Goal: Task Accomplishment & Management: Complete application form

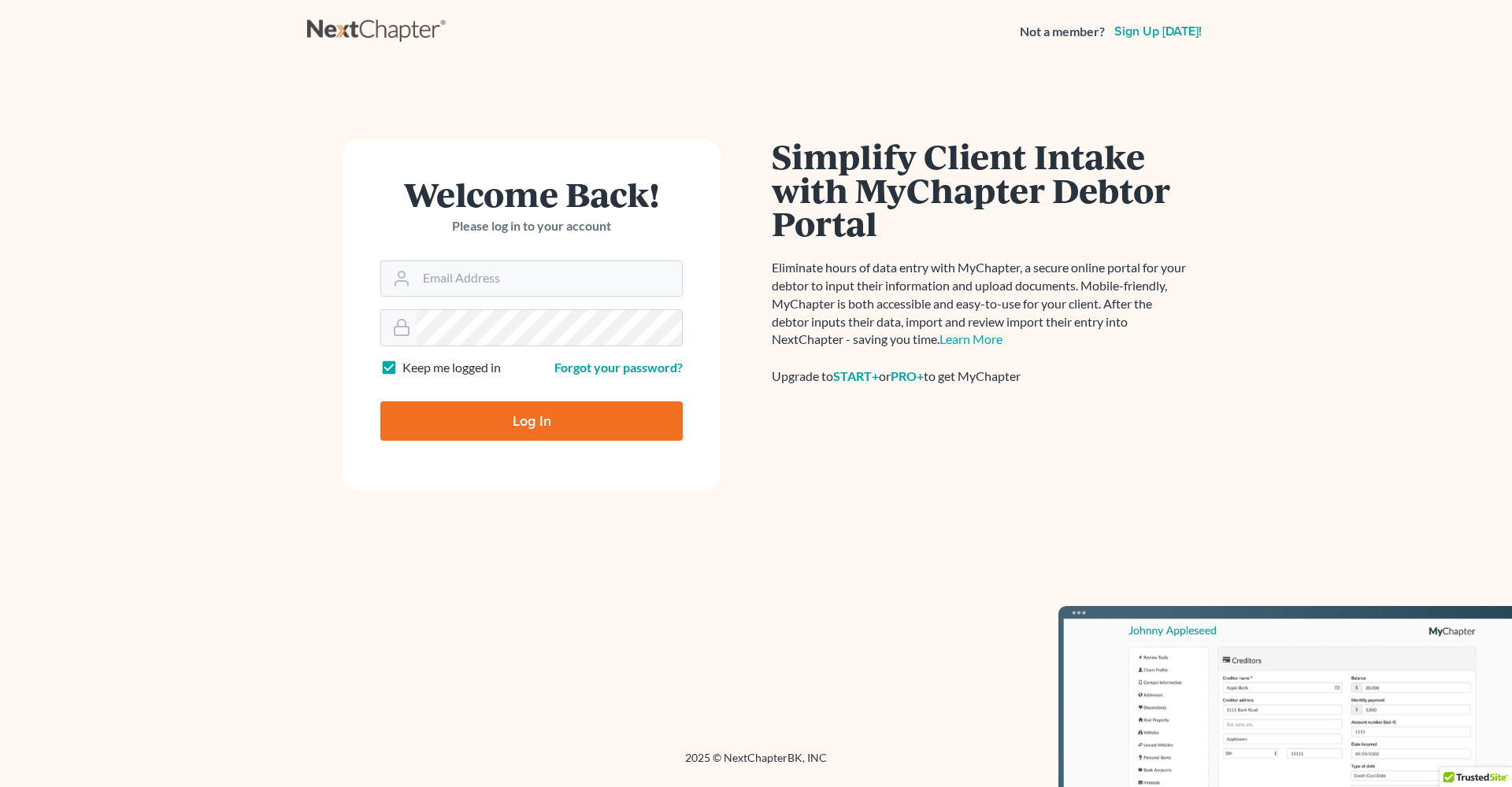
click at [272, 551] on main "× This email address is not registered with NextChapter. Please enter the email…" at bounding box center [756, 388] width 1512 height 650
click at [1167, 28] on link "Sign up [DATE]!" at bounding box center [1158, 31] width 94 height 12
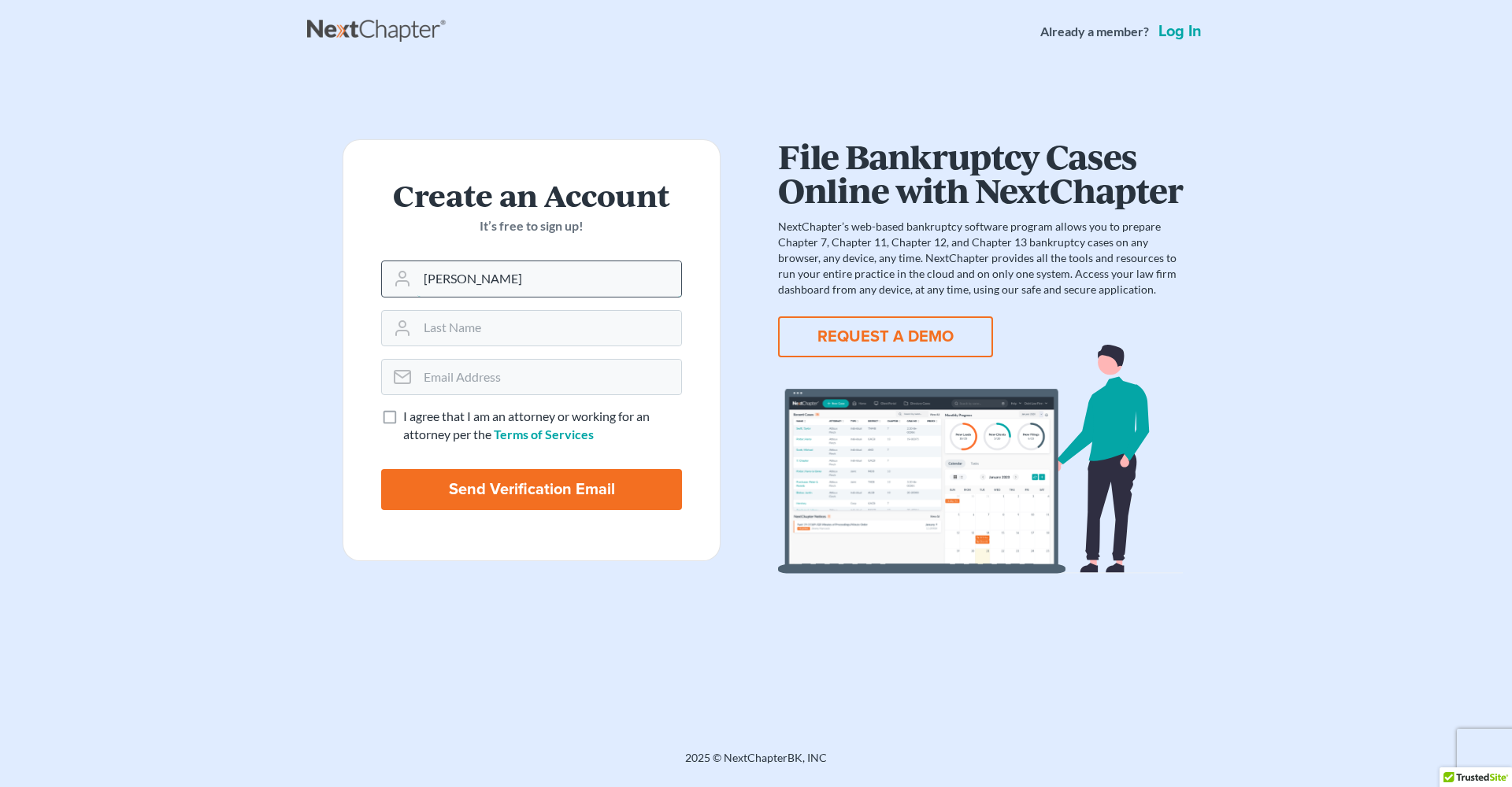
type input "David Pitts"
click at [214, 328] on main "Create an Account It’s free to sign up! David Pitts I agree that I am an attorn…" at bounding box center [756, 388] width 1512 height 650
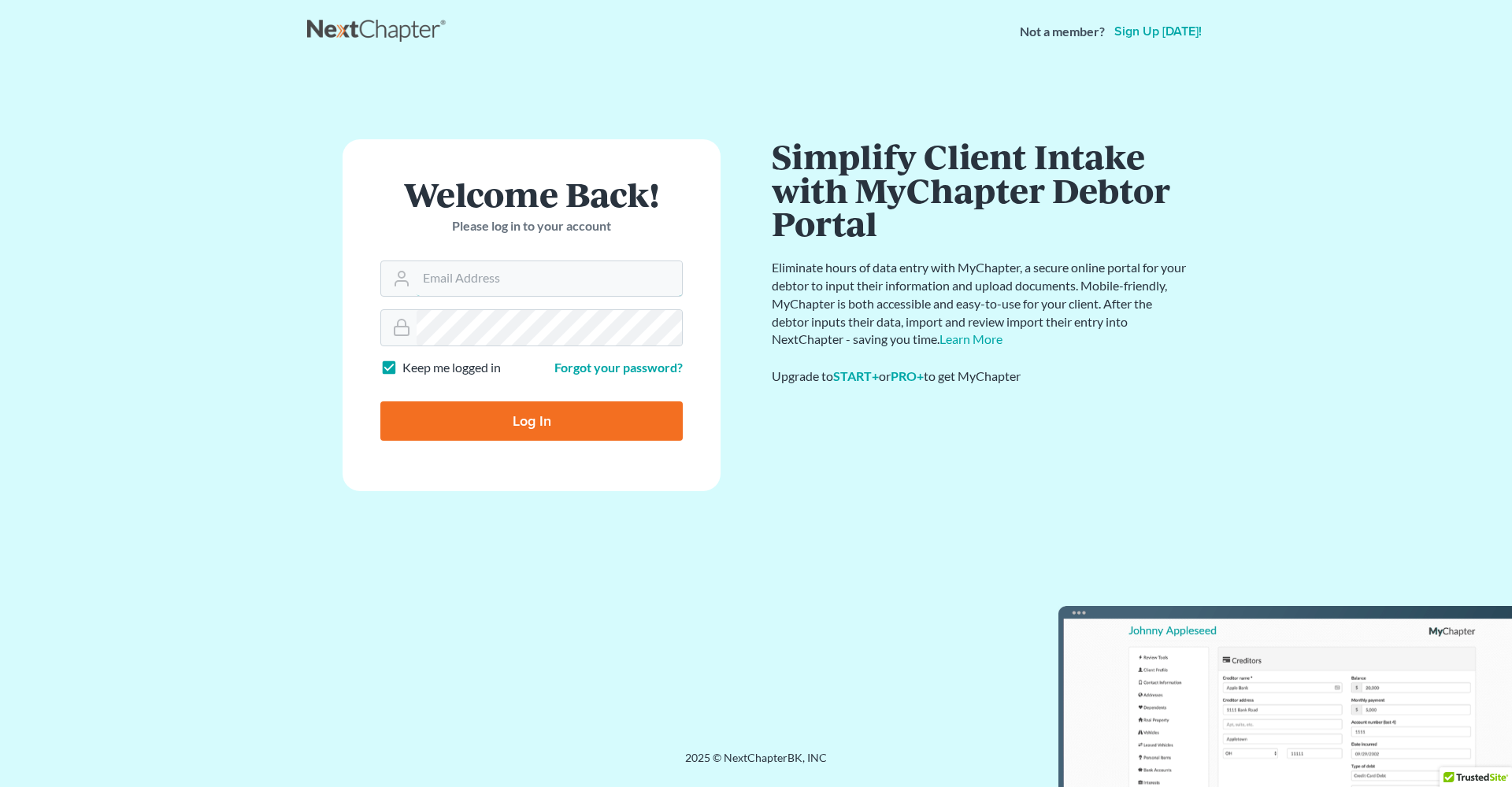
type input "[EMAIL_ADDRESS][DOMAIN_NAME]"
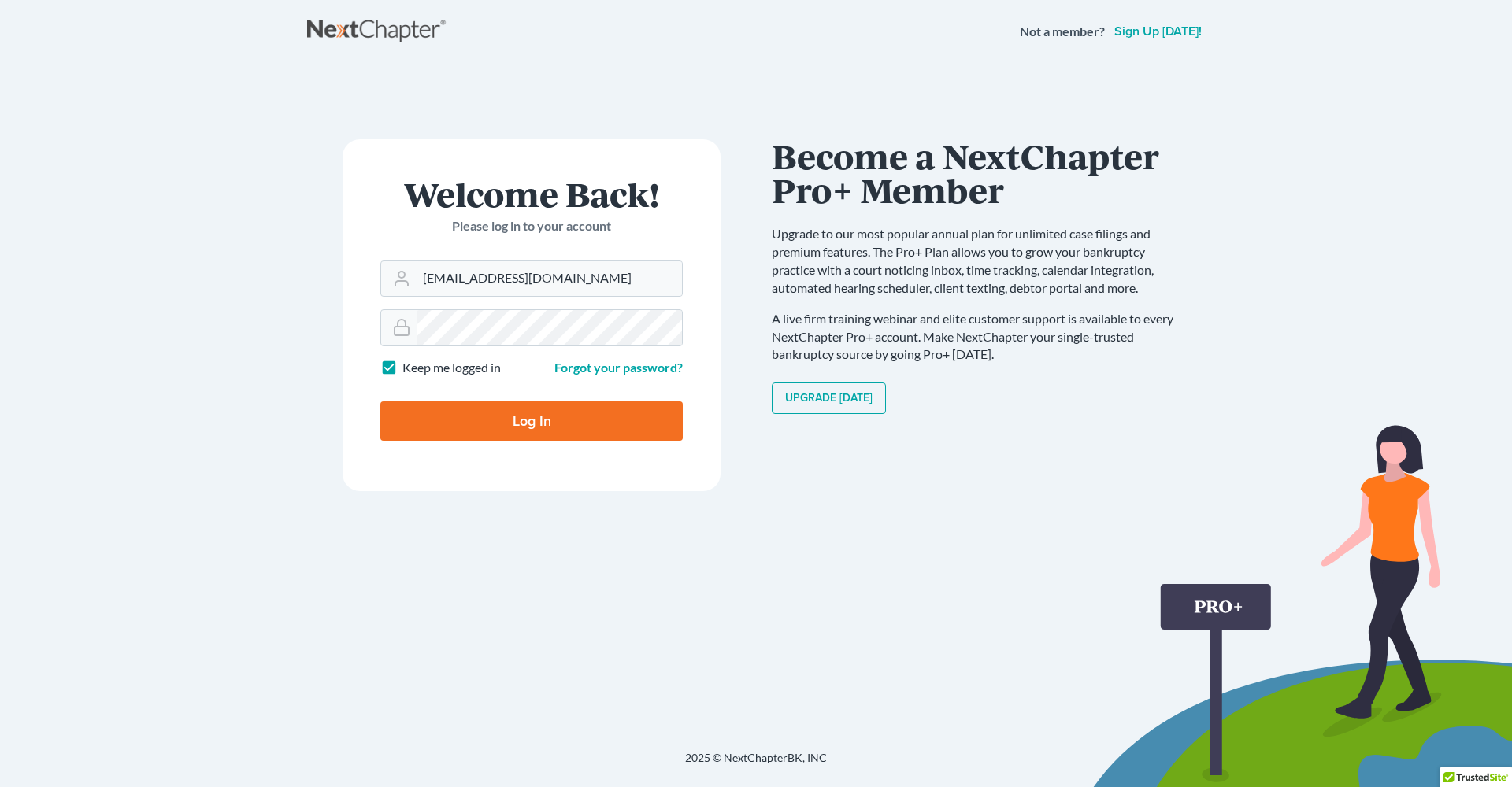
click at [527, 423] on input "Log In" at bounding box center [531, 422] width 302 height 40
type input "Thinking..."
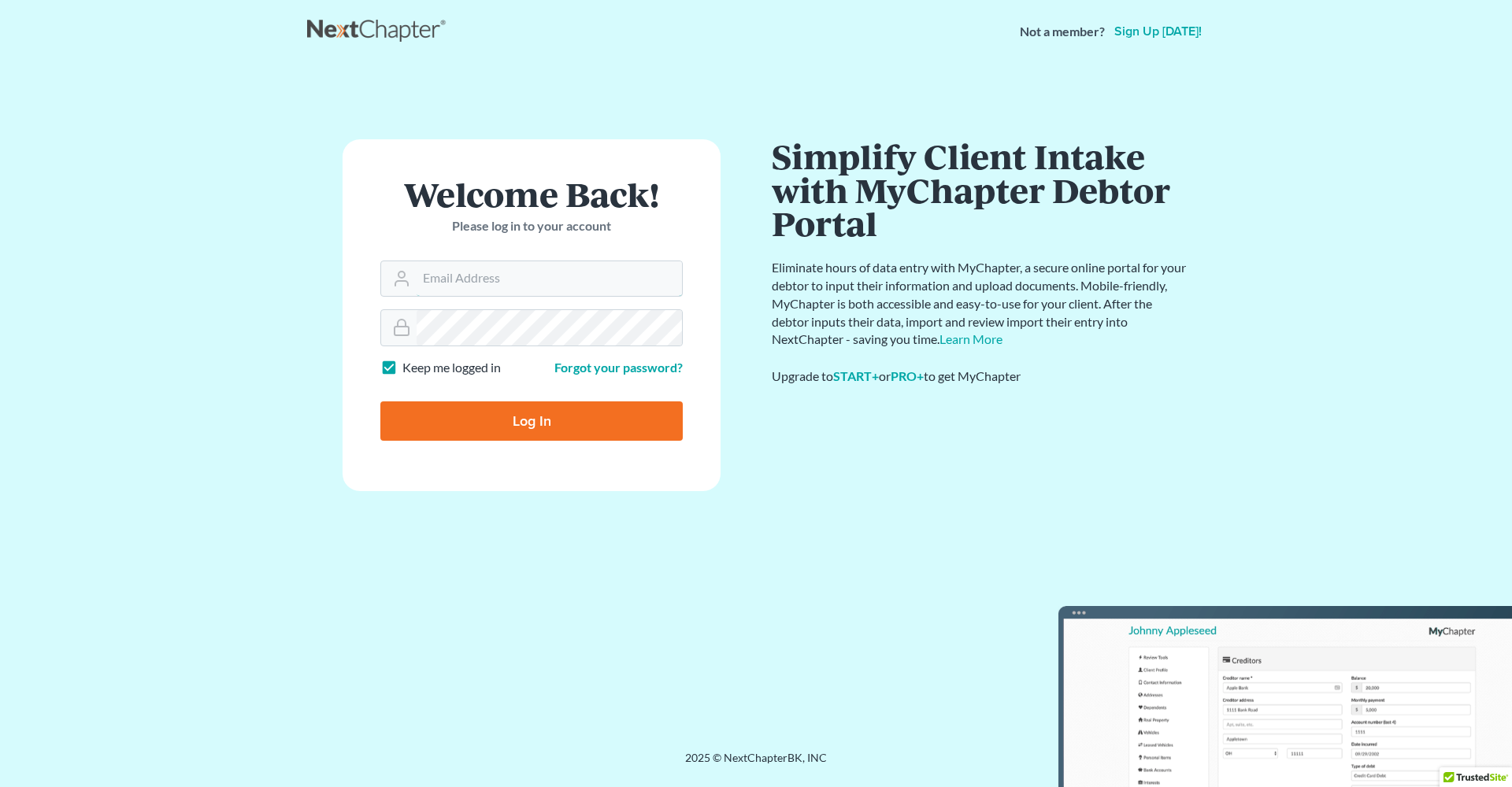
type input "[EMAIL_ADDRESS][DOMAIN_NAME]"
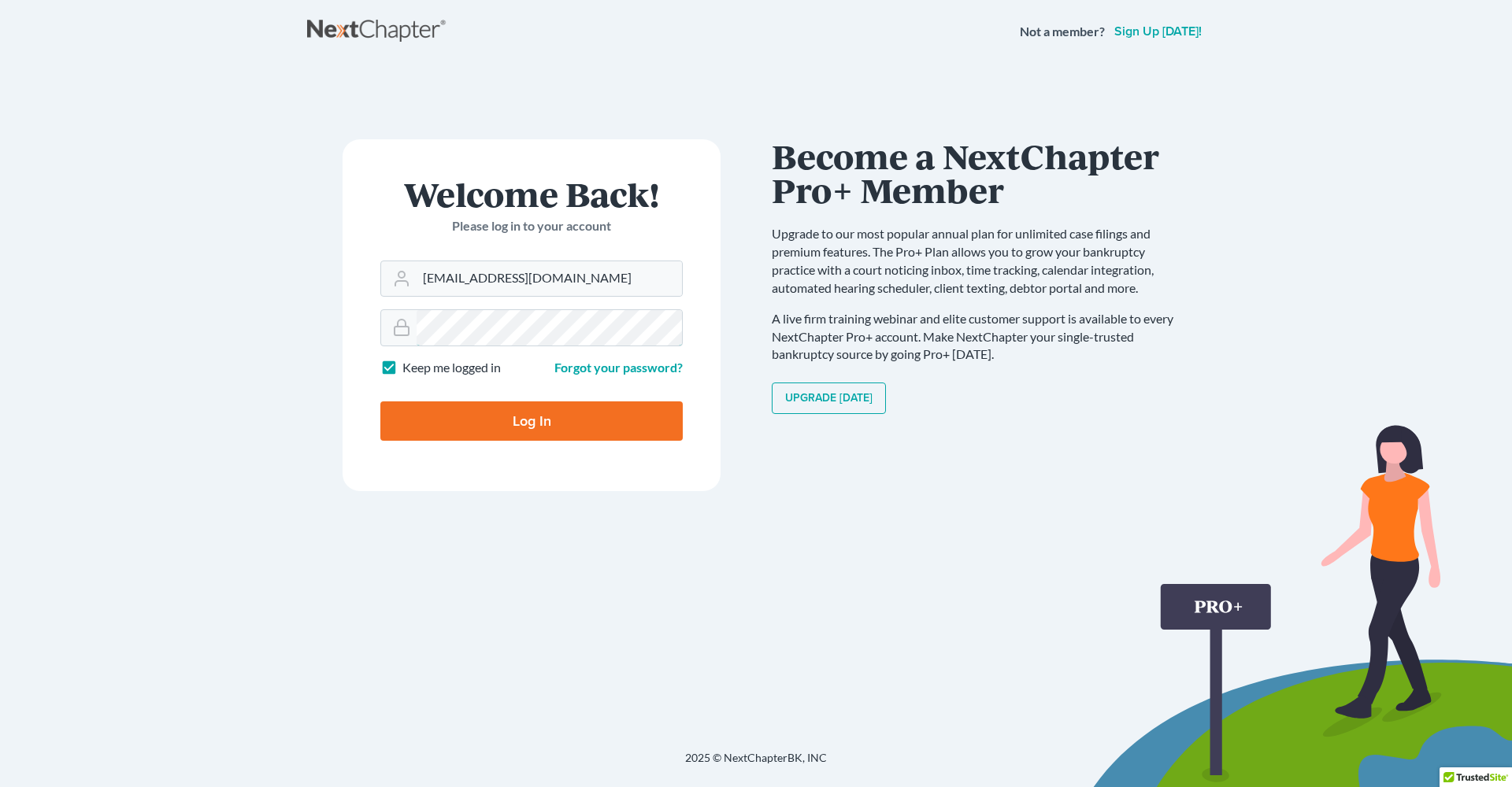
click at [347, 330] on form "Welcome Back! Please log in to your account Email Address davidpitts62@gmail.co…" at bounding box center [531, 315] width 378 height 352
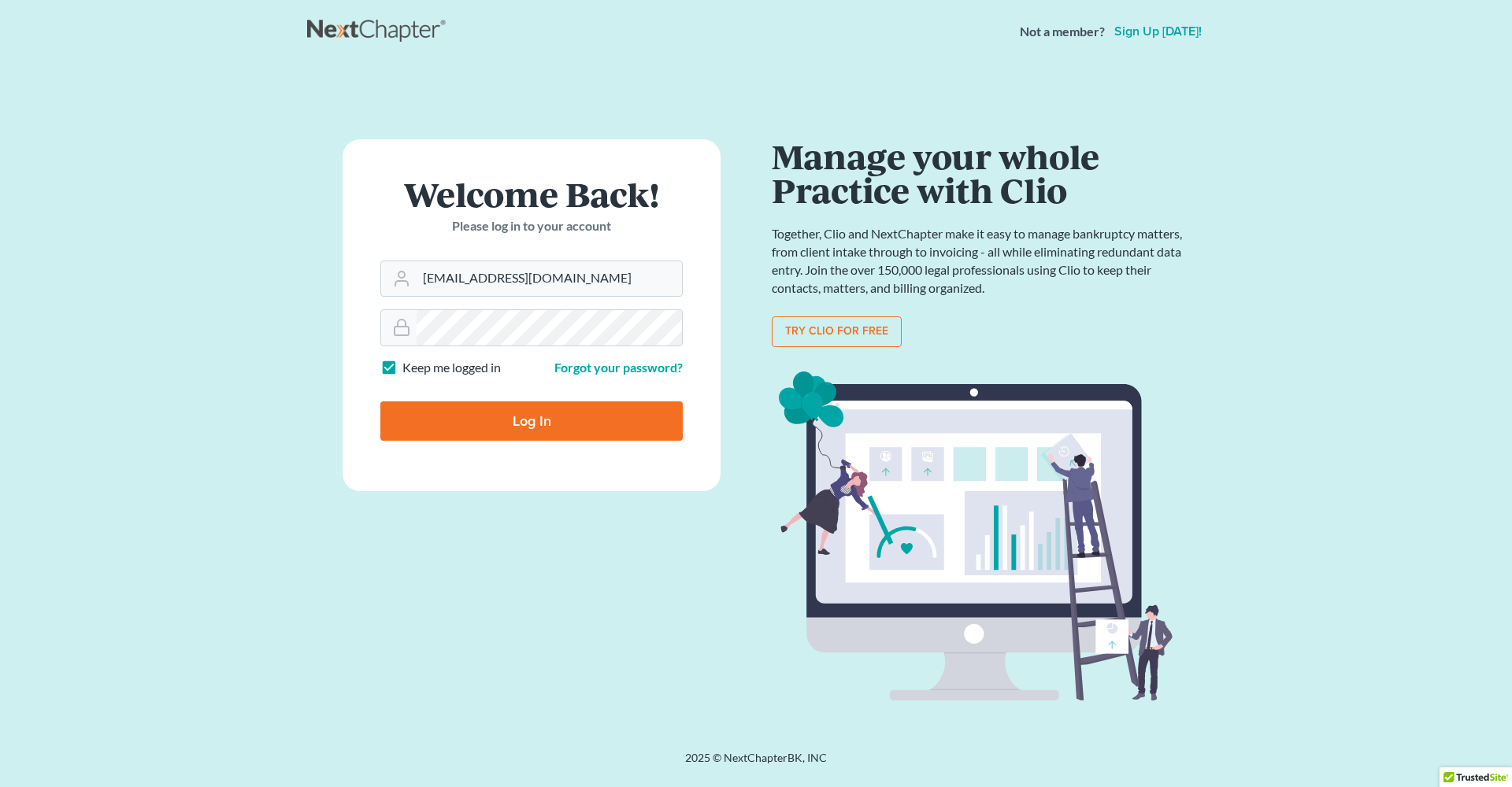
click at [442, 430] on input "Log In" at bounding box center [531, 422] width 302 height 40
type input "Thinking..."
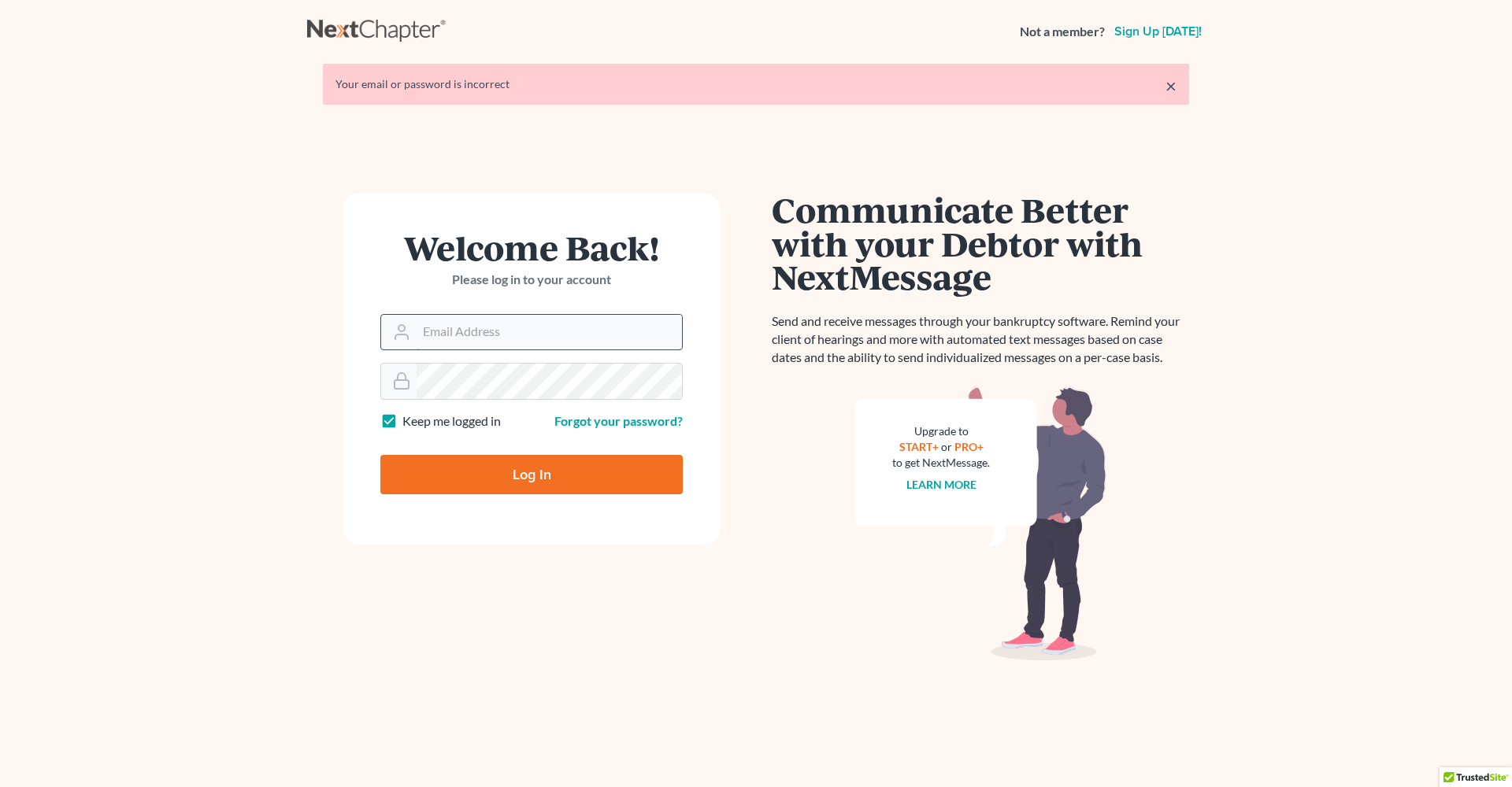
click at [523, 331] on input "Email Address" at bounding box center [549, 332] width 265 height 35
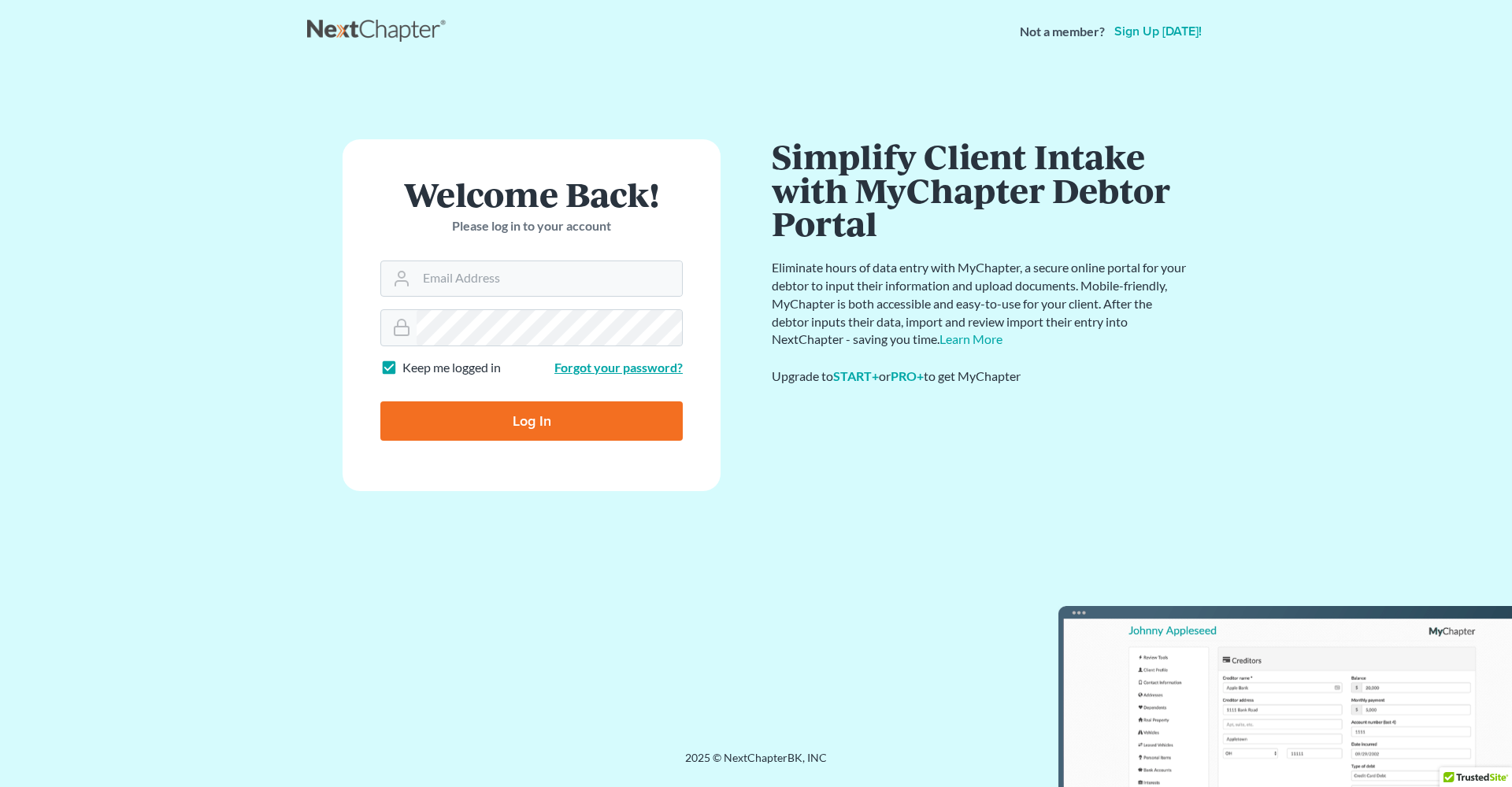
click at [657, 368] on link "Forgot your password?" at bounding box center [619, 367] width 128 height 15
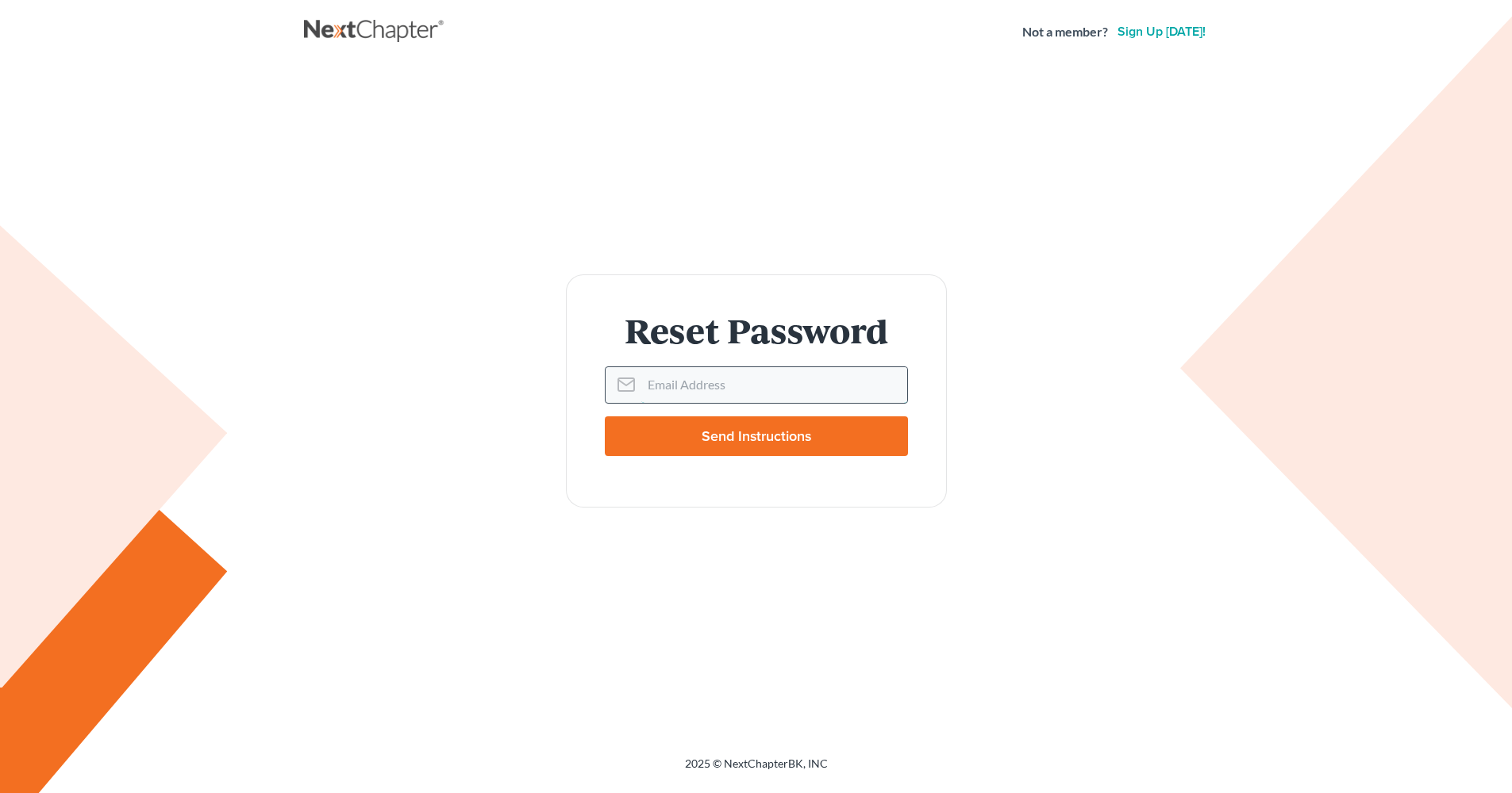
click at [663, 379] on input "Email Address" at bounding box center [775, 384] width 266 height 35
type input "davidpitts62@gmail.com"
click at [652, 611] on div "Reset Password Email Address davidpitts62@gmail.com Send Instructions" at bounding box center [756, 391] width 905 height 654
click at [762, 444] on input "Send Instructions" at bounding box center [756, 436] width 303 height 40
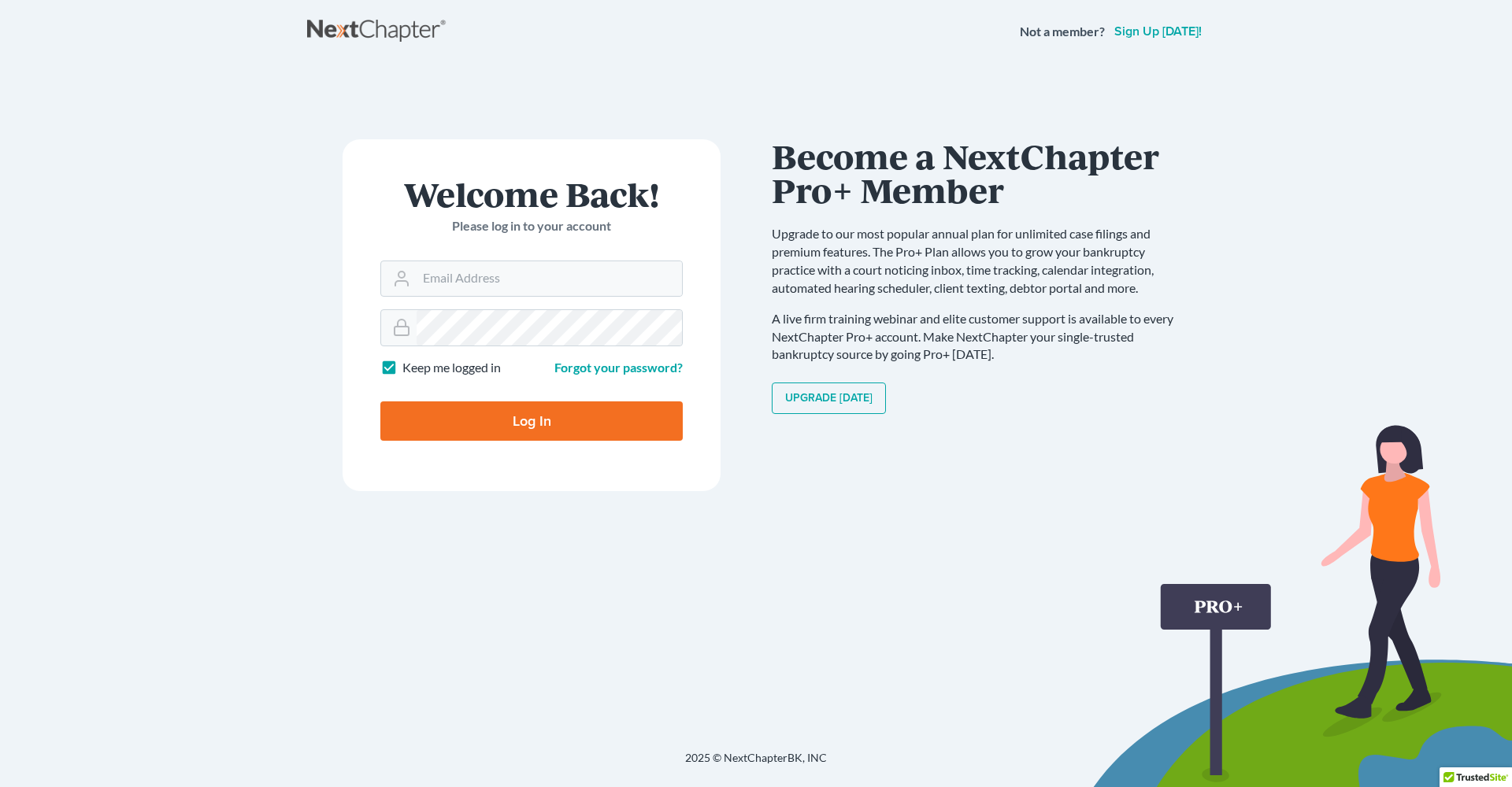
click at [1128, 33] on link "Sign up today!" at bounding box center [1158, 31] width 94 height 12
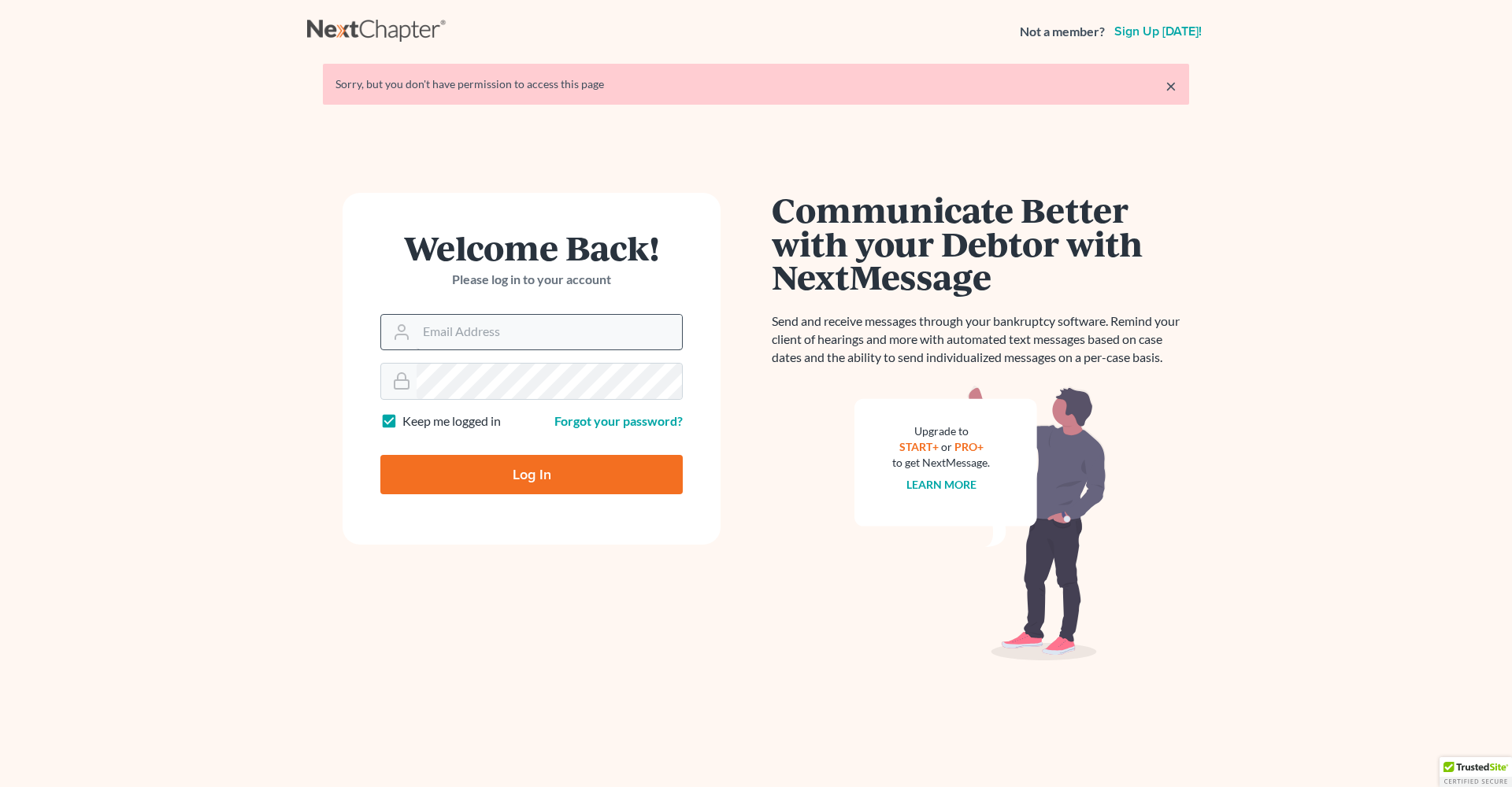
click at [454, 324] on input "Email Address" at bounding box center [549, 332] width 265 height 35
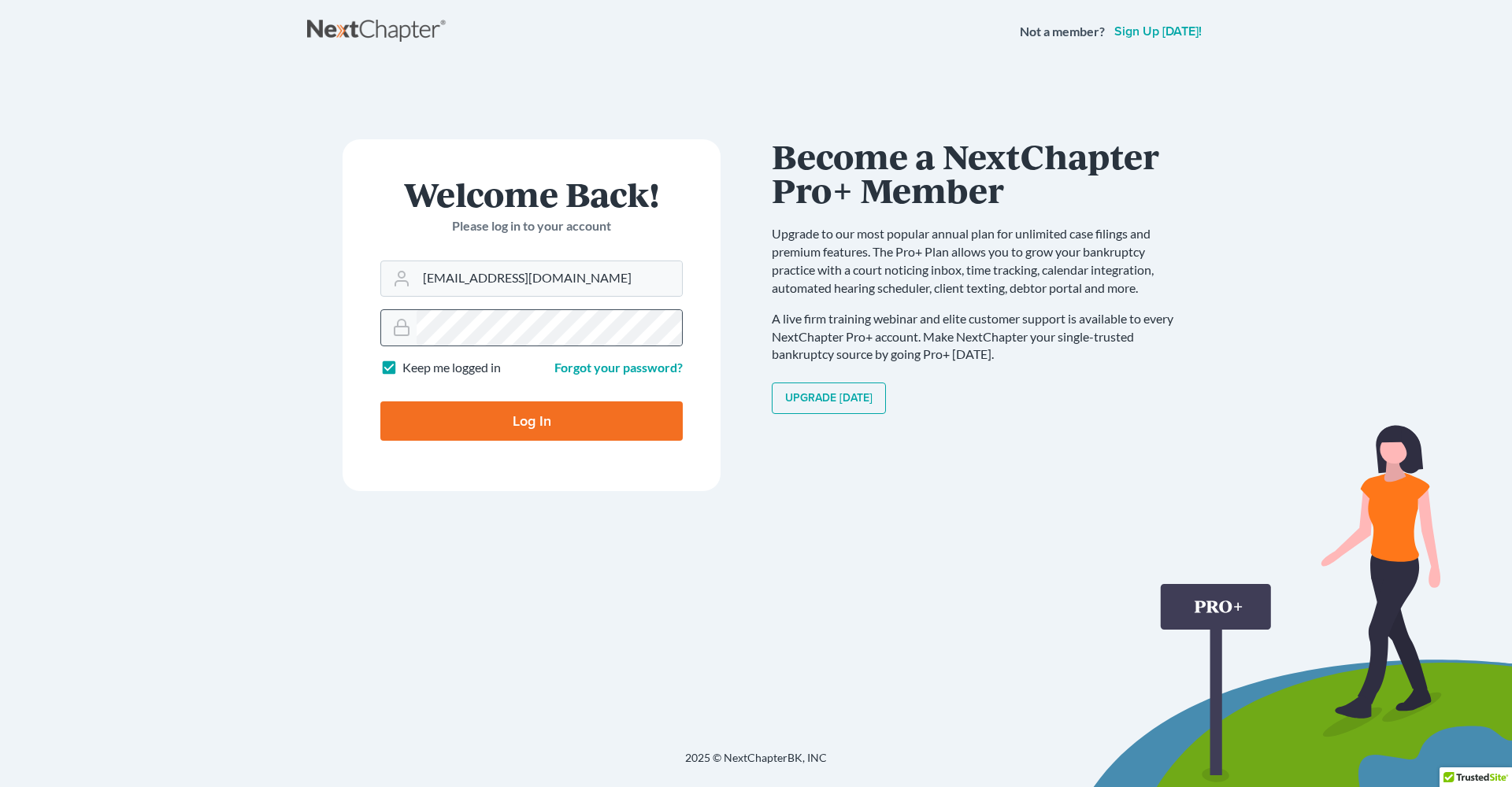
type input "davidpitts62@gmail.com"
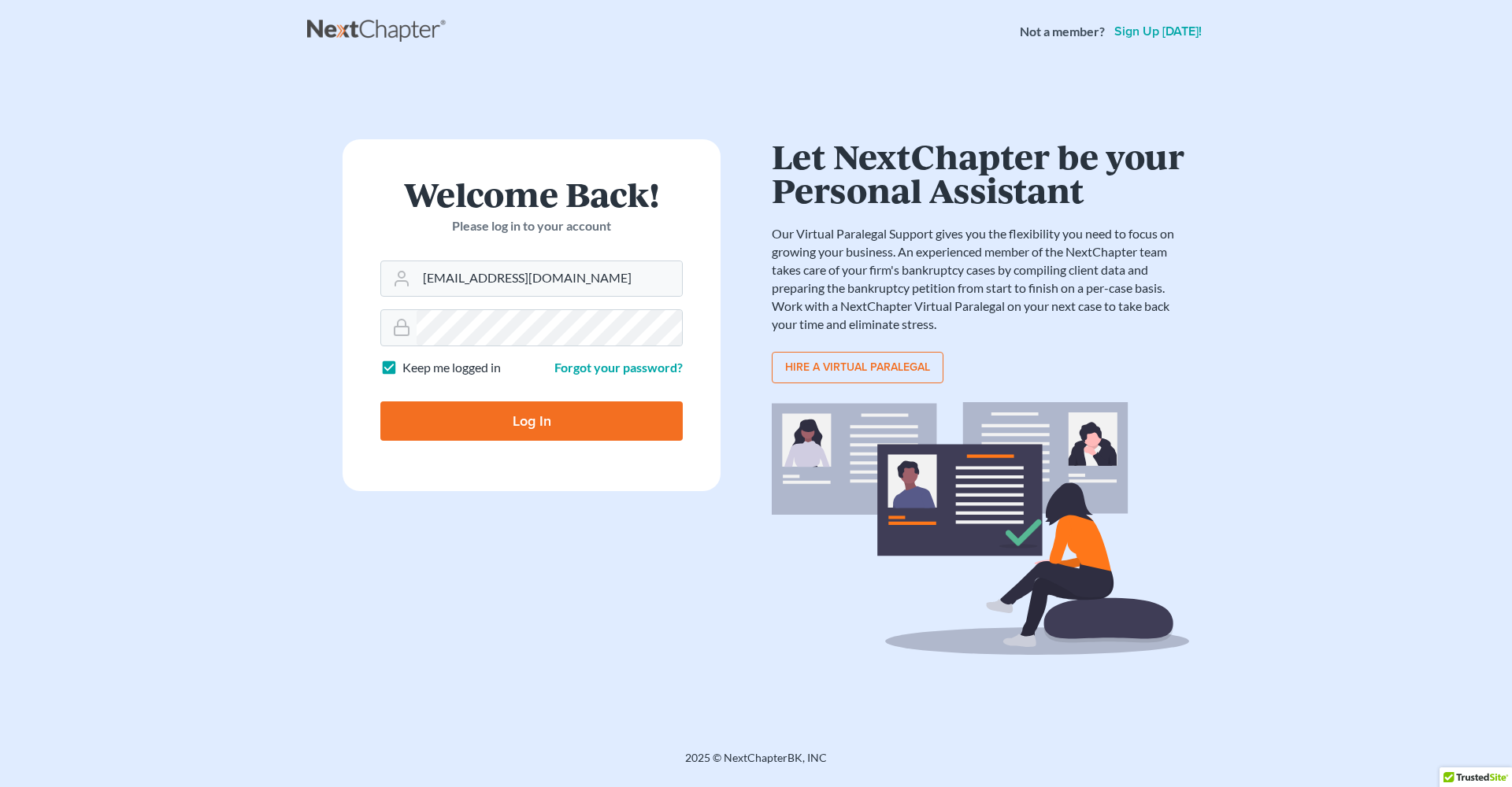
click at [533, 412] on input "Log In" at bounding box center [531, 422] width 302 height 40
type input "Thinking..."
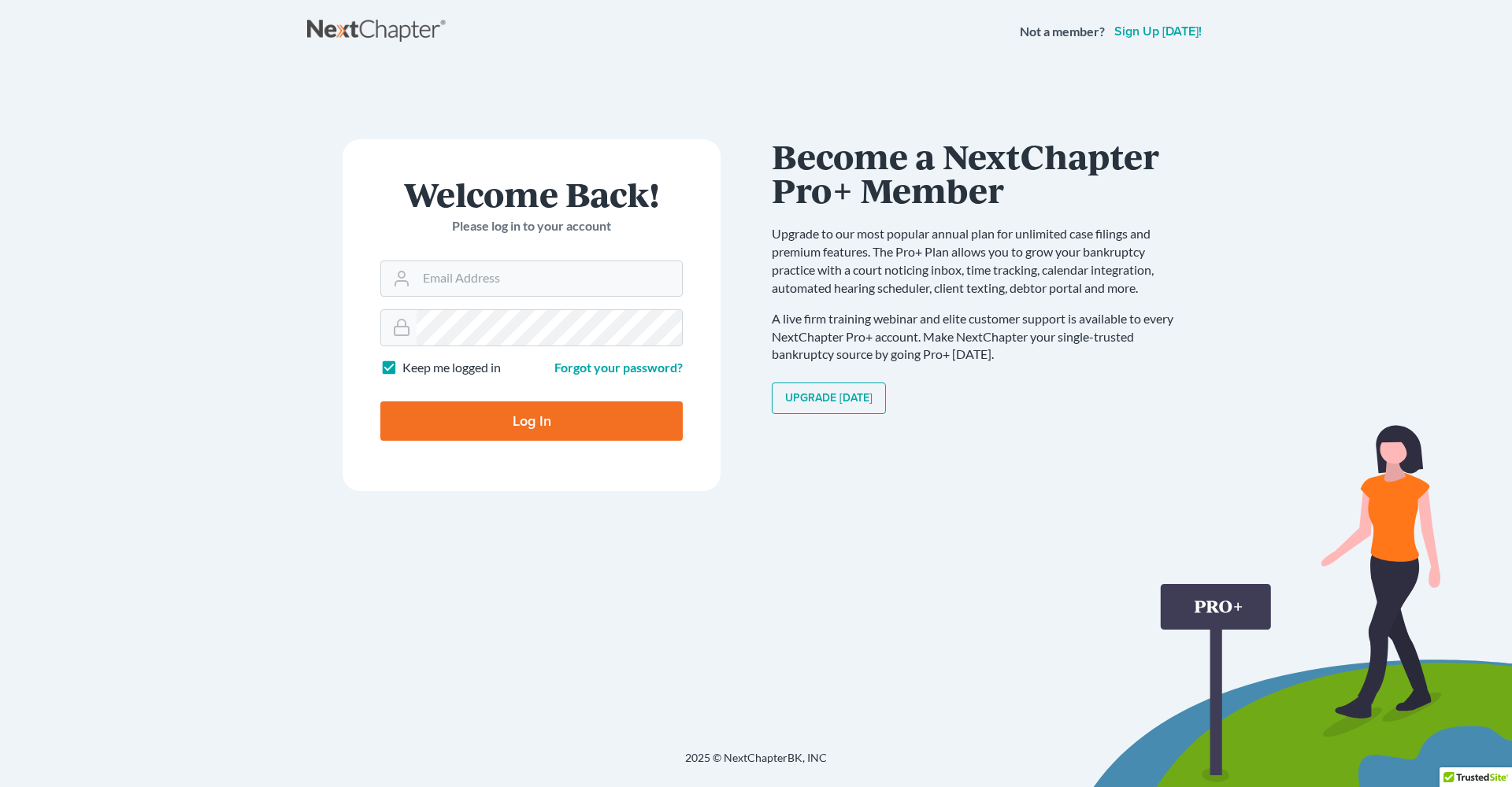
click at [1150, 33] on link "Sign up [DATE]!" at bounding box center [1158, 31] width 94 height 12
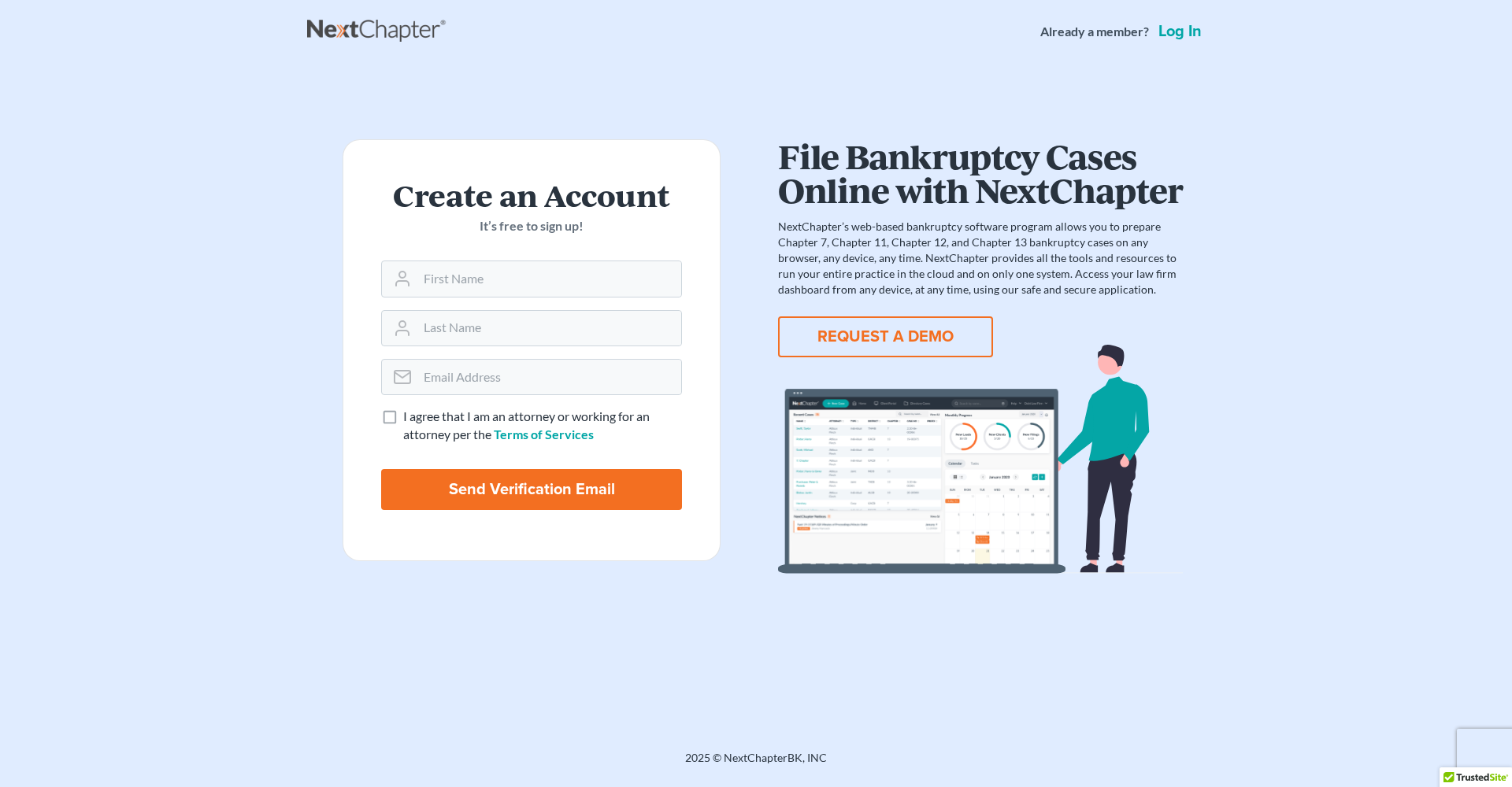
click at [403, 418] on label "I agree that I am an attorney or working for an attorney per the Terms of Servi…" at bounding box center [542, 426] width 279 height 36
click at [410, 418] on input "I agree that I am an attorney or working for an attorney per the Terms of Servi…" at bounding box center [414, 412] width 10 height 10
click at [403, 418] on label "I agree that I am an attorney or working for an attorney per the Terms of Servi…" at bounding box center [542, 426] width 279 height 36
click at [410, 418] on input "I agree that I am an attorney or working for an attorney per the Terms of Servi…" at bounding box center [414, 412] width 10 height 10
checkbox input "false"
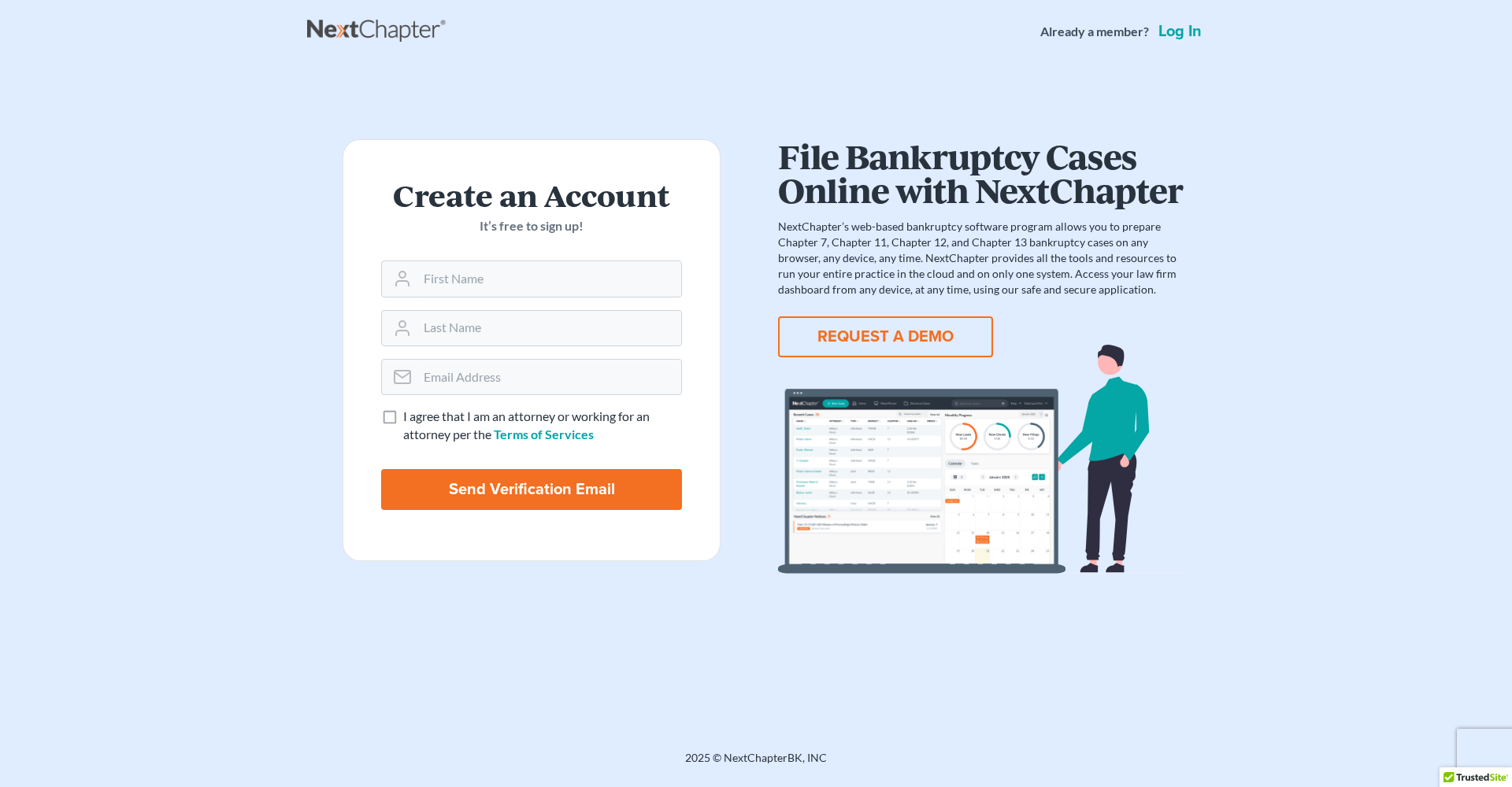
click at [29, 472] on main "Create an Account It’s free to sign up! I agree that I am an attorney or workin…" at bounding box center [756, 388] width 1512 height 650
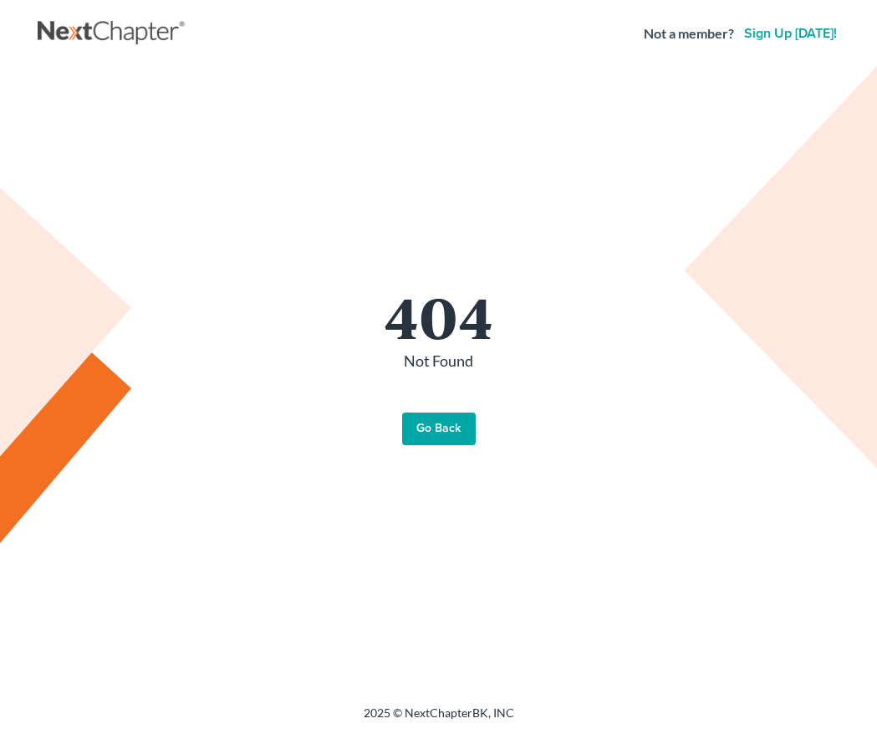
click at [434, 434] on link "Go Back" at bounding box center [439, 428] width 74 height 33
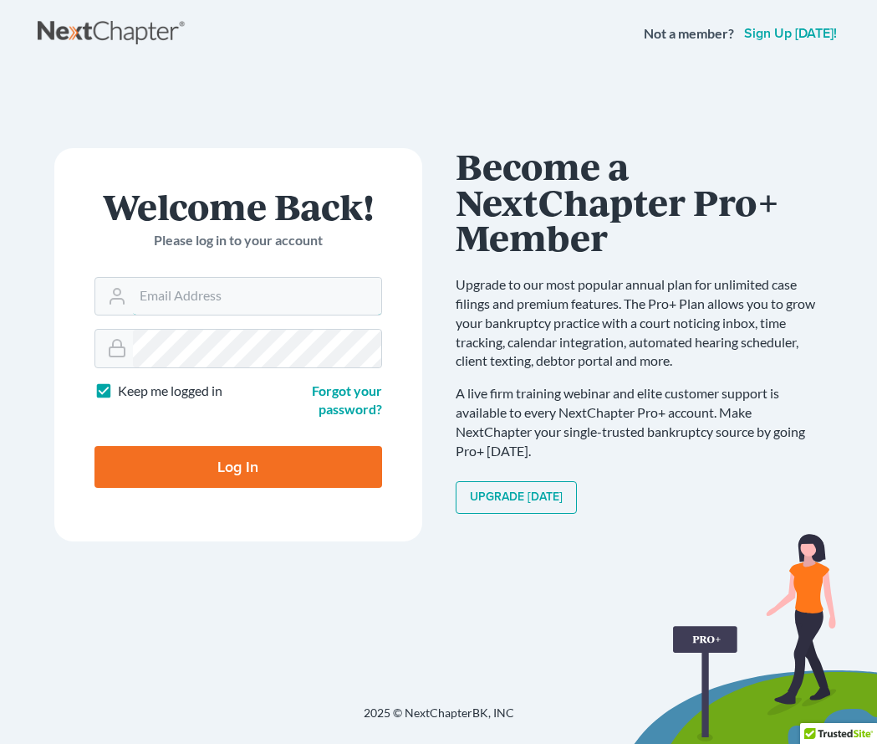
type input "davidpitts62@gmail.com"
click at [238, 464] on input "Log In" at bounding box center [239, 467] width 288 height 42
type input "Thinking..."
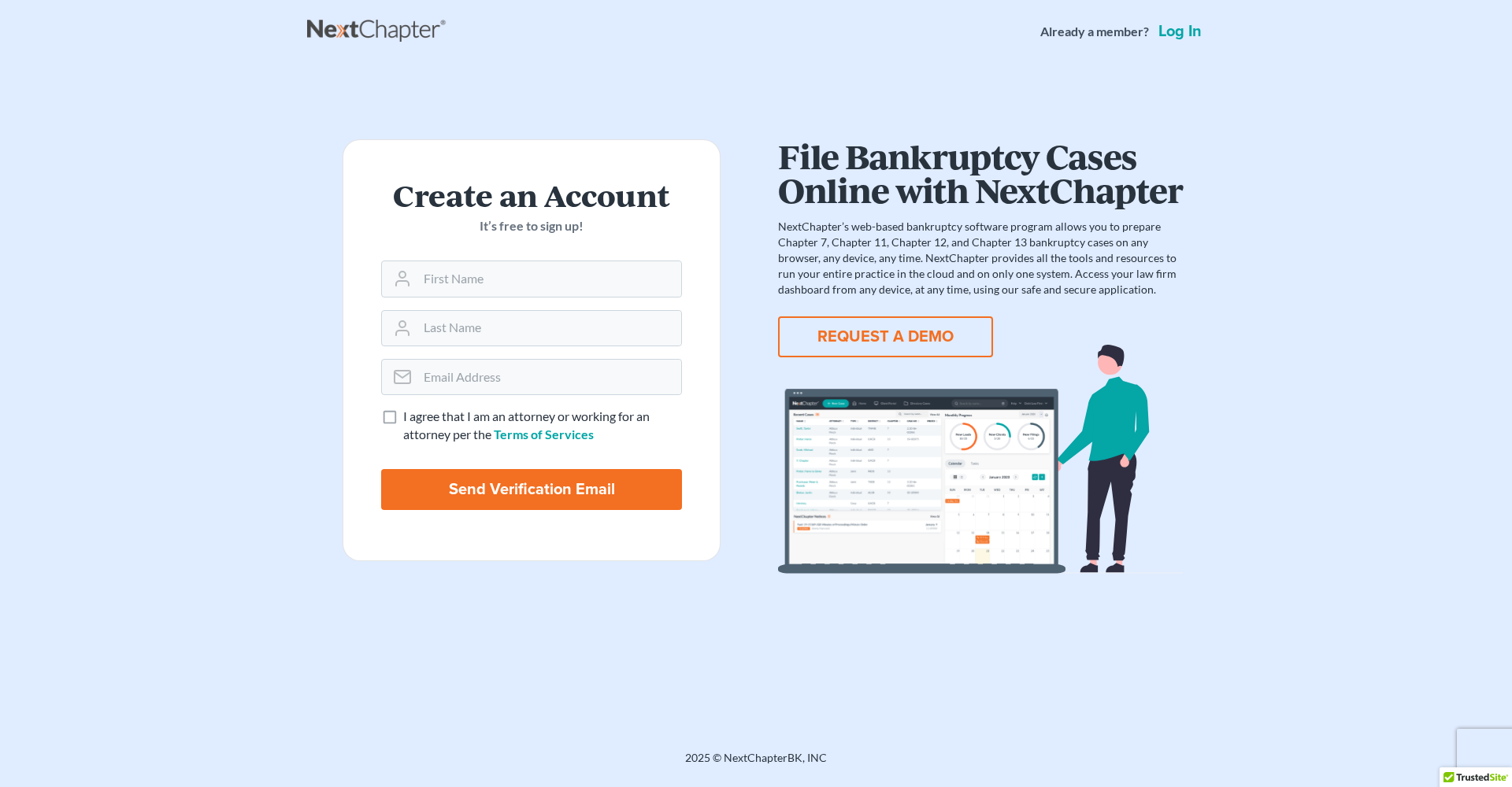
click at [1170, 32] on link "Log in" at bounding box center [1180, 31] width 50 height 16
